Goal: Task Accomplishment & Management: Manage account settings

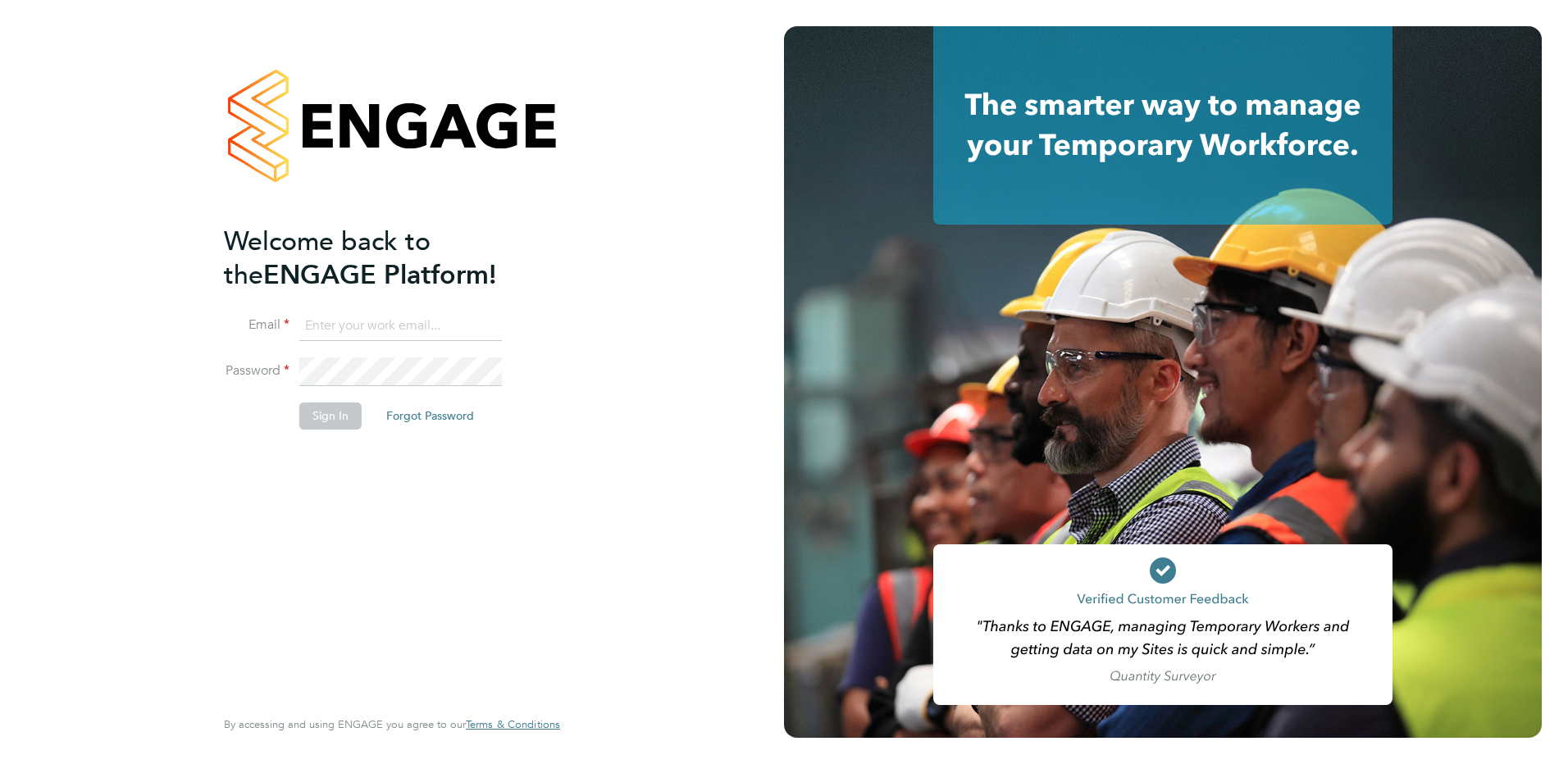
type input "David.baker@bhafc.co.uk"
click at [334, 428] on button "Sign In" at bounding box center [331, 415] width 62 height 26
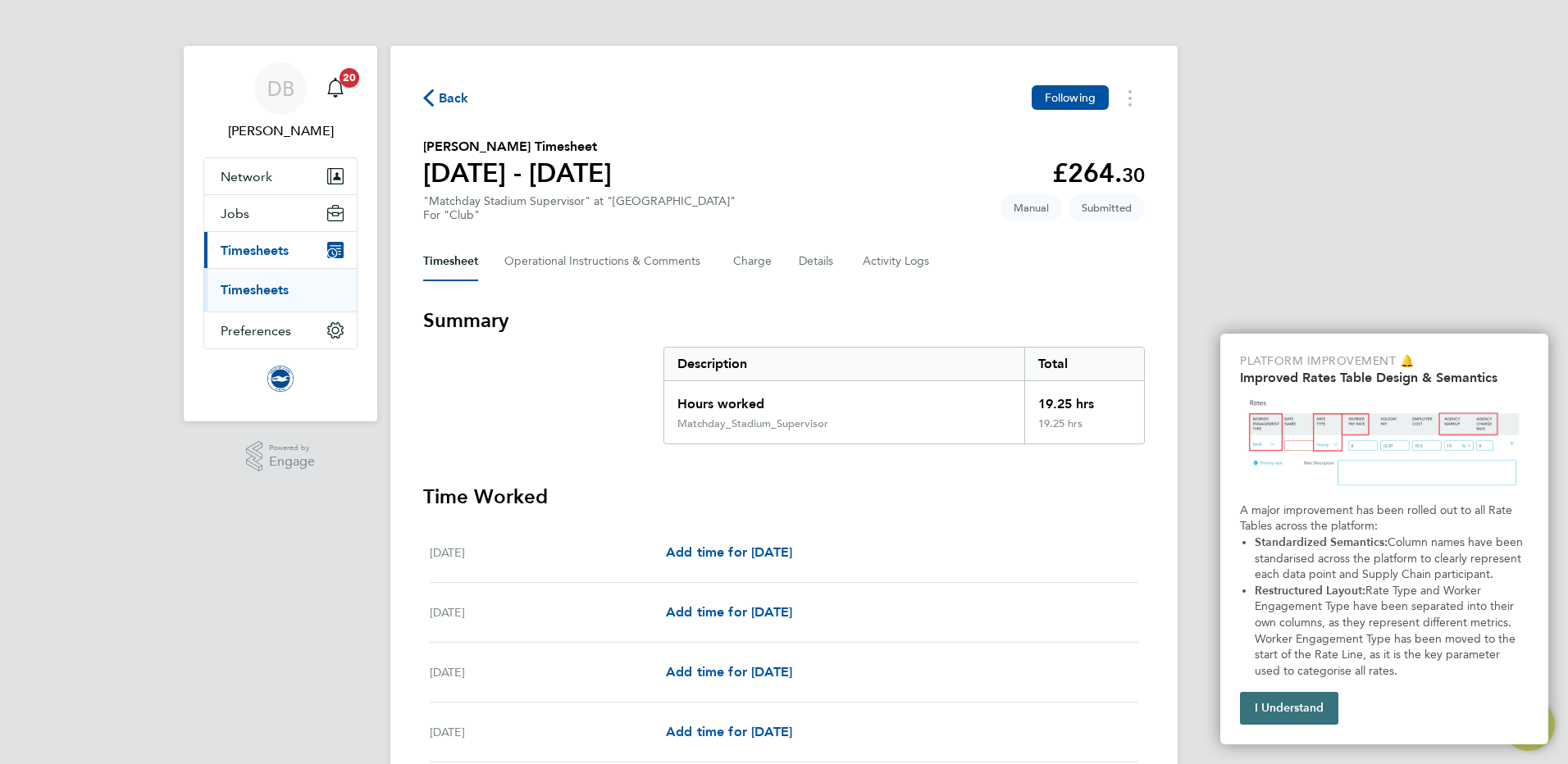
click at [1285, 703] on button "I Understand" at bounding box center [1289, 708] width 99 height 33
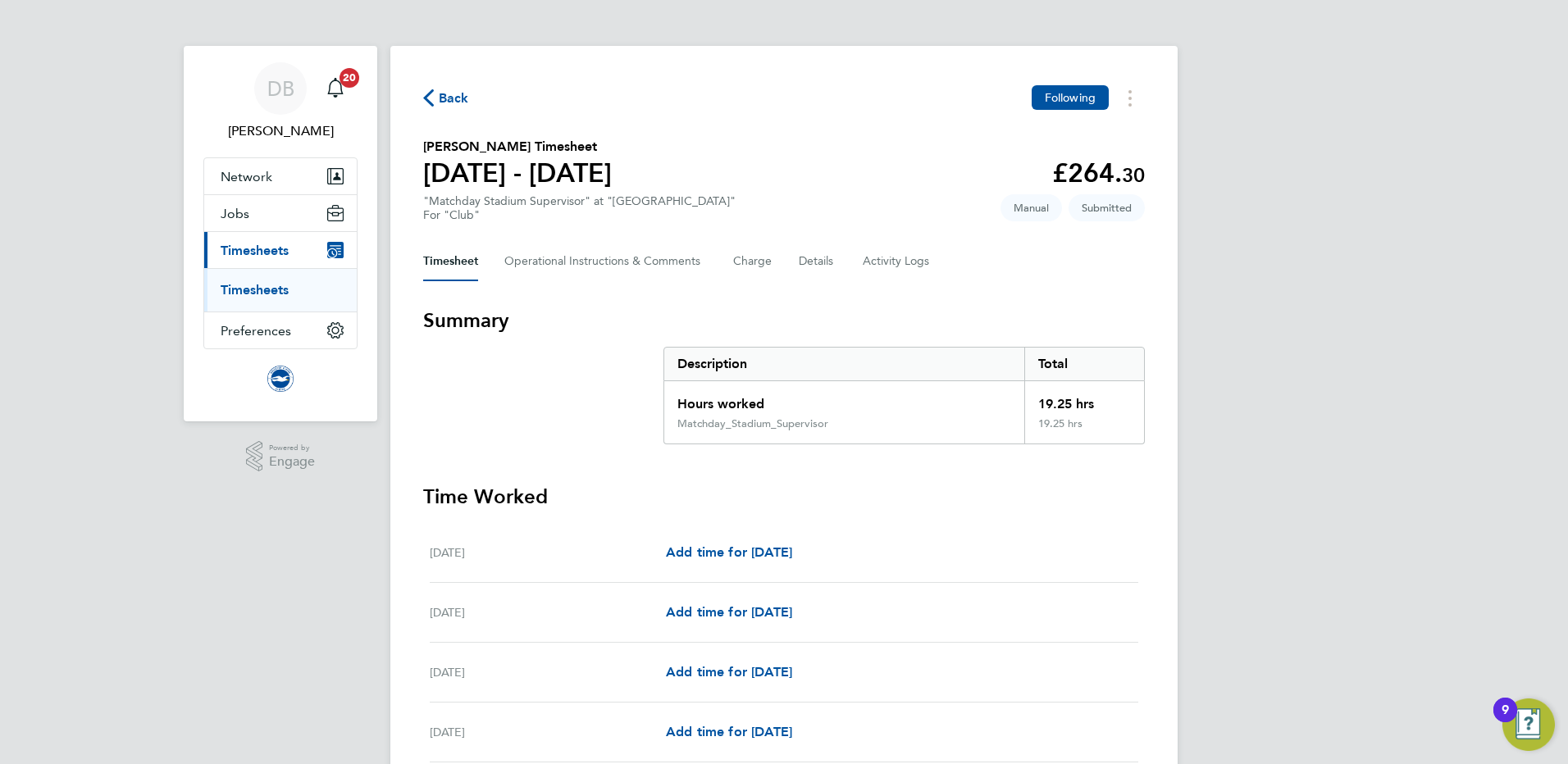
click at [1126, 489] on h3 "Time Worked" at bounding box center [784, 496] width 721 height 26
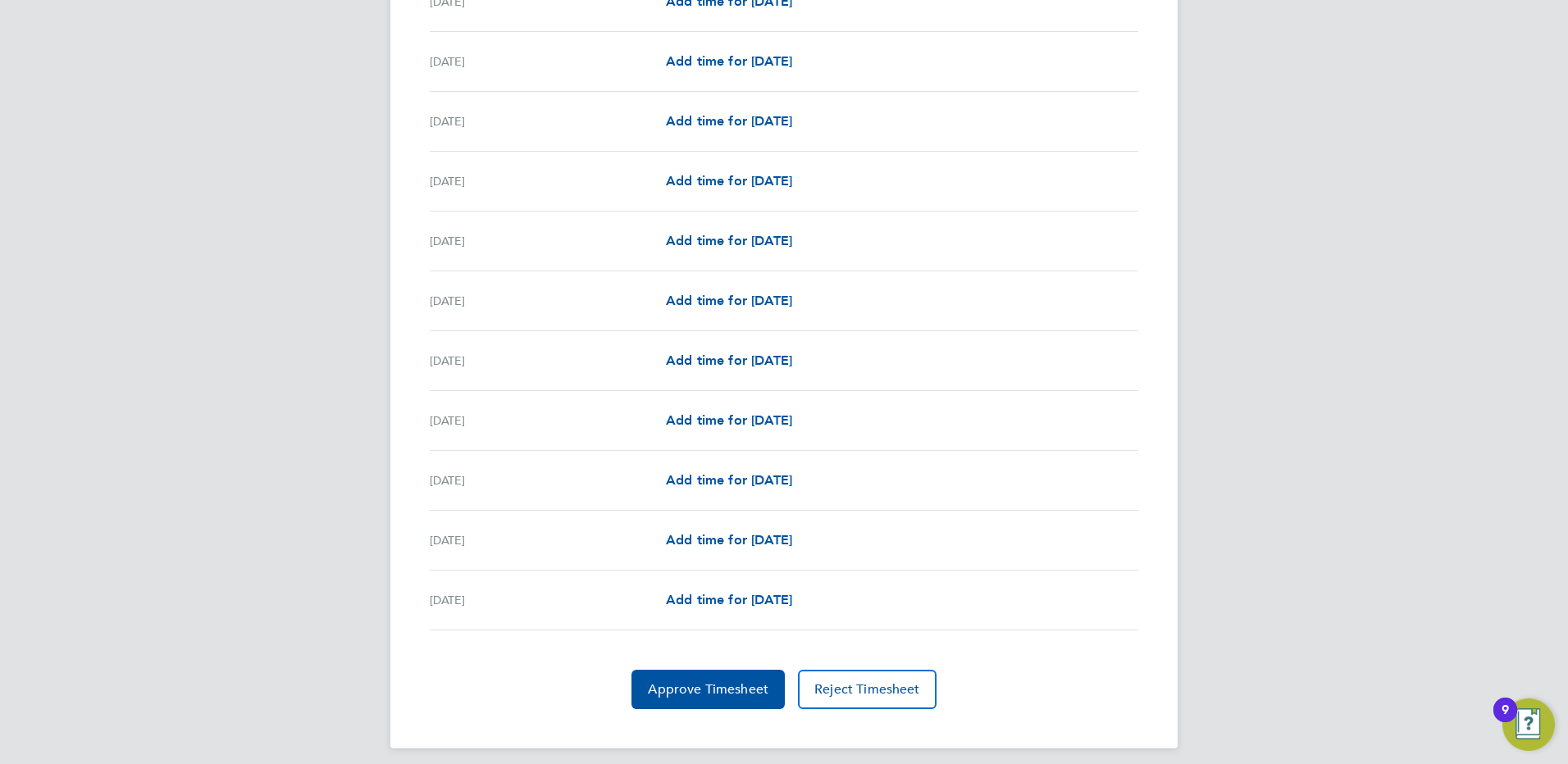
scroll to position [1798, 0]
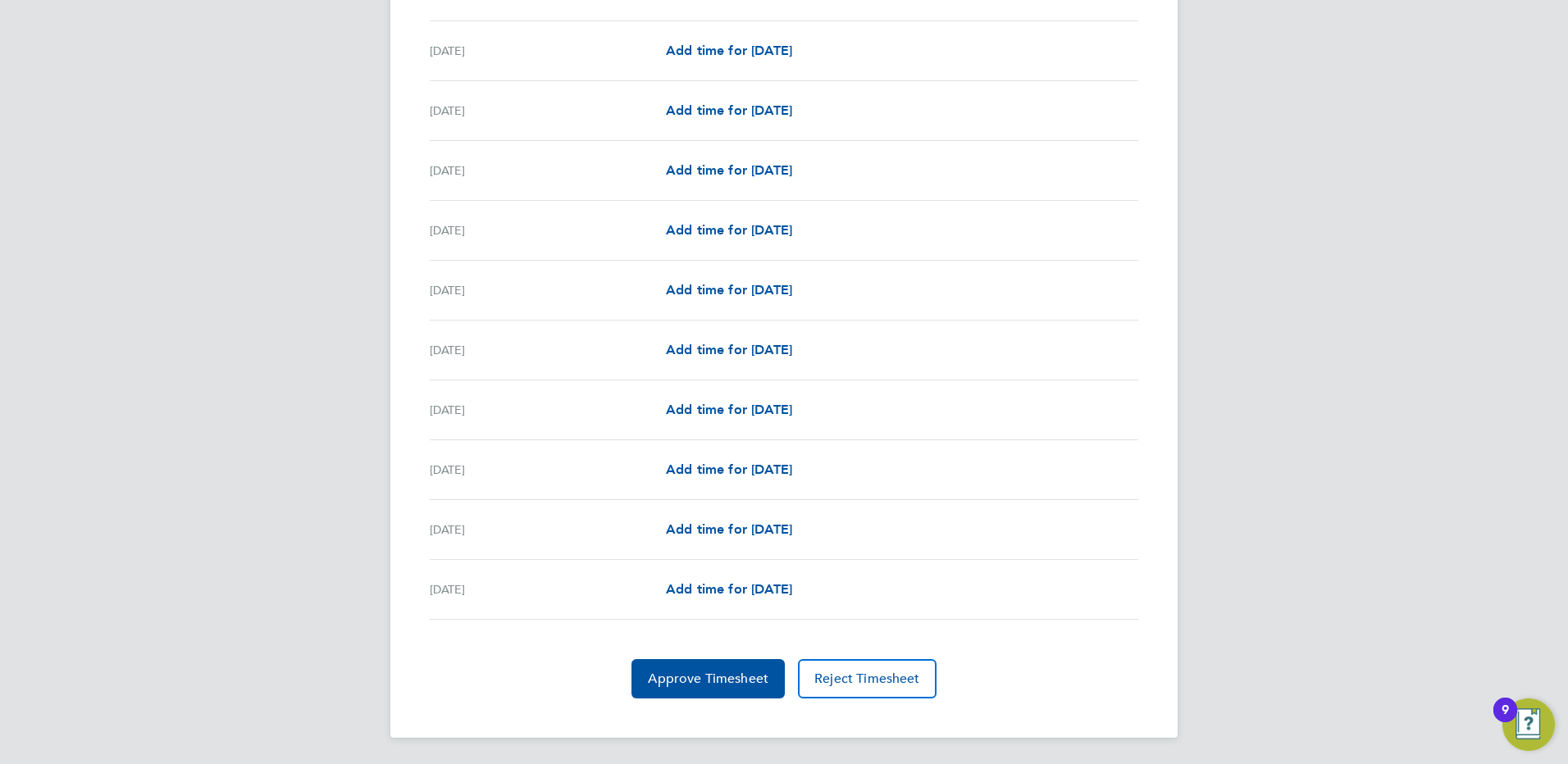
click at [839, 282] on div "Add time for [DATE] Add time for [DATE]" at bounding box center [902, 290] width 472 height 20
click at [718, 690] on button "Approve Timesheet" at bounding box center [708, 679] width 153 height 39
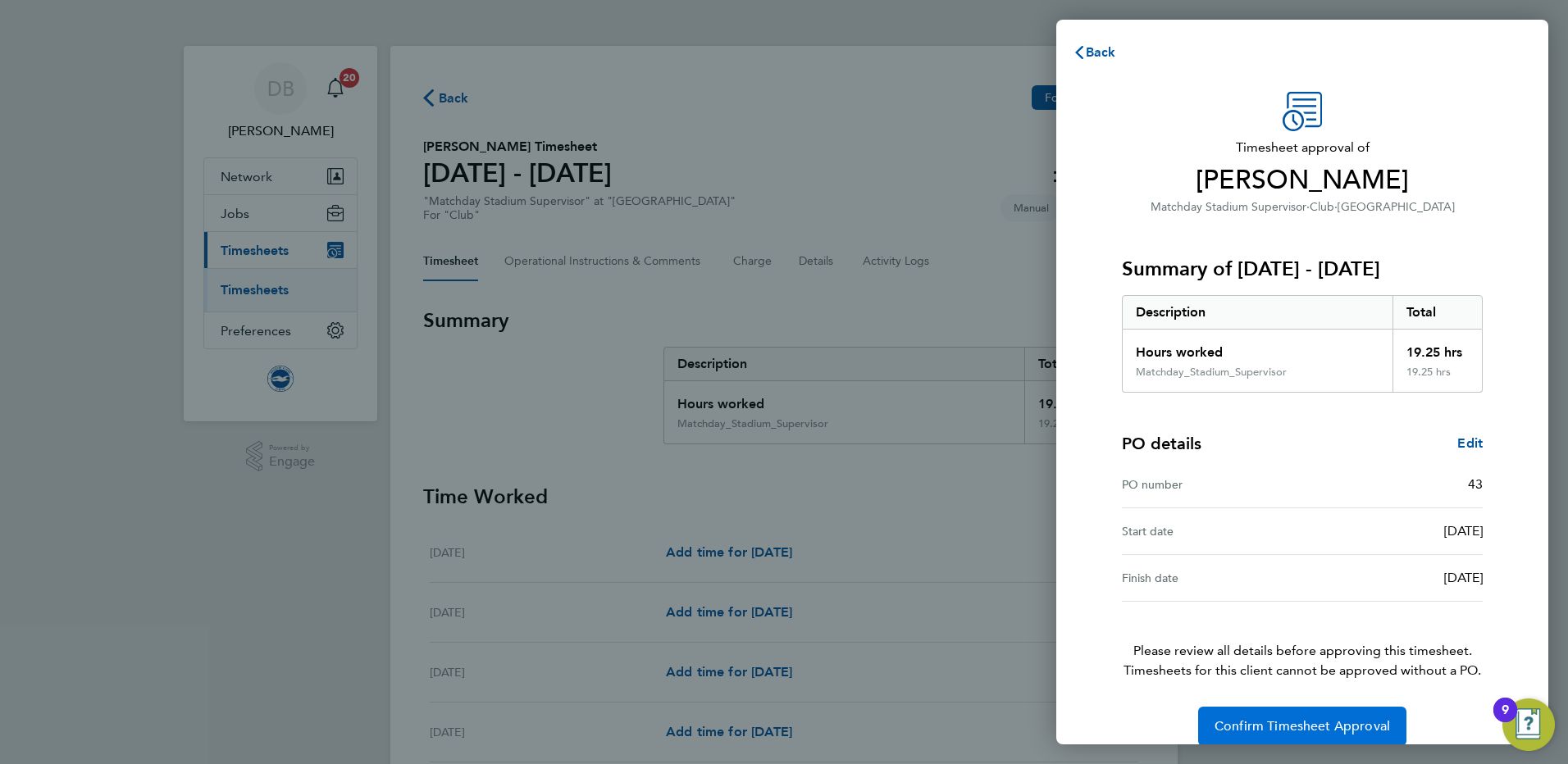
click at [1318, 718] on span "Confirm Timesheet Approval" at bounding box center [1302, 726] width 176 height 17
